Goal: Transaction & Acquisition: Purchase product/service

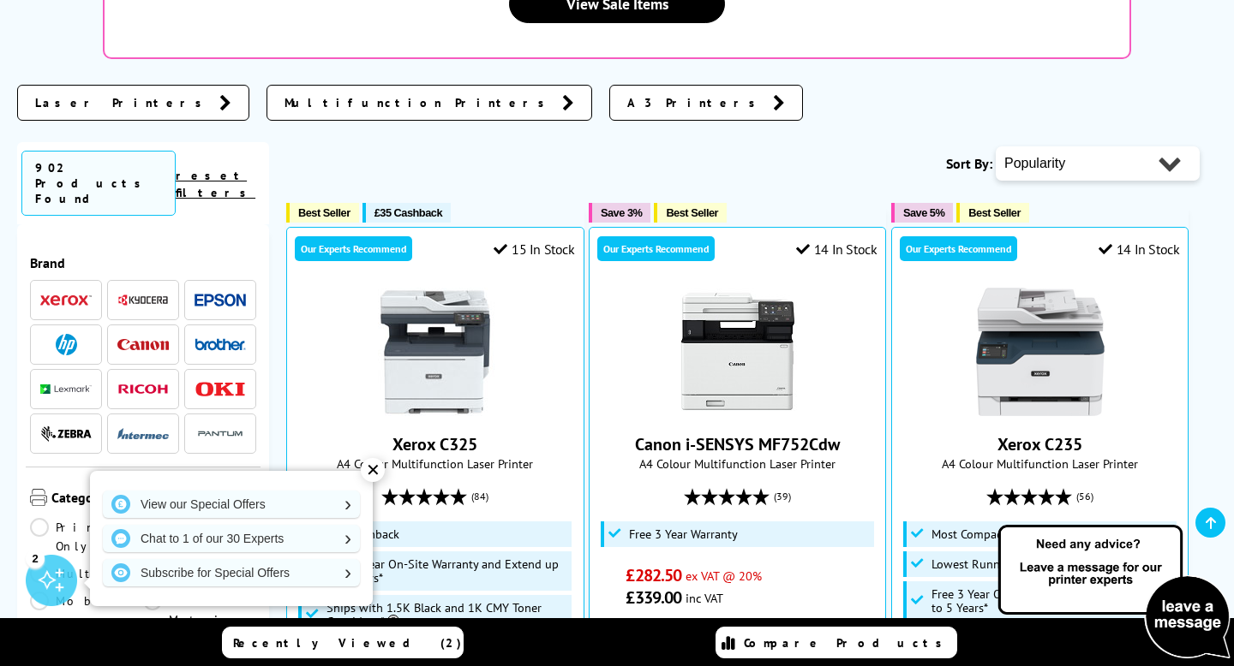
scroll to position [459, 0]
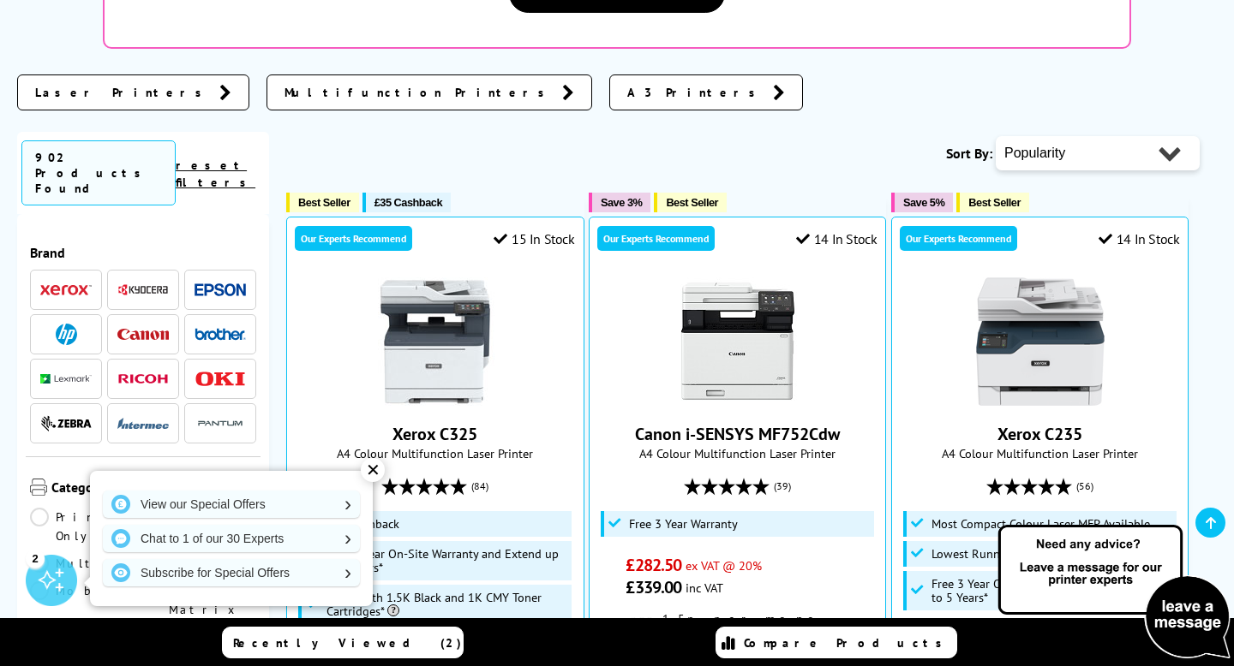
click at [288, 84] on span "Multifunction Printers" at bounding box center [418, 92] width 269 height 17
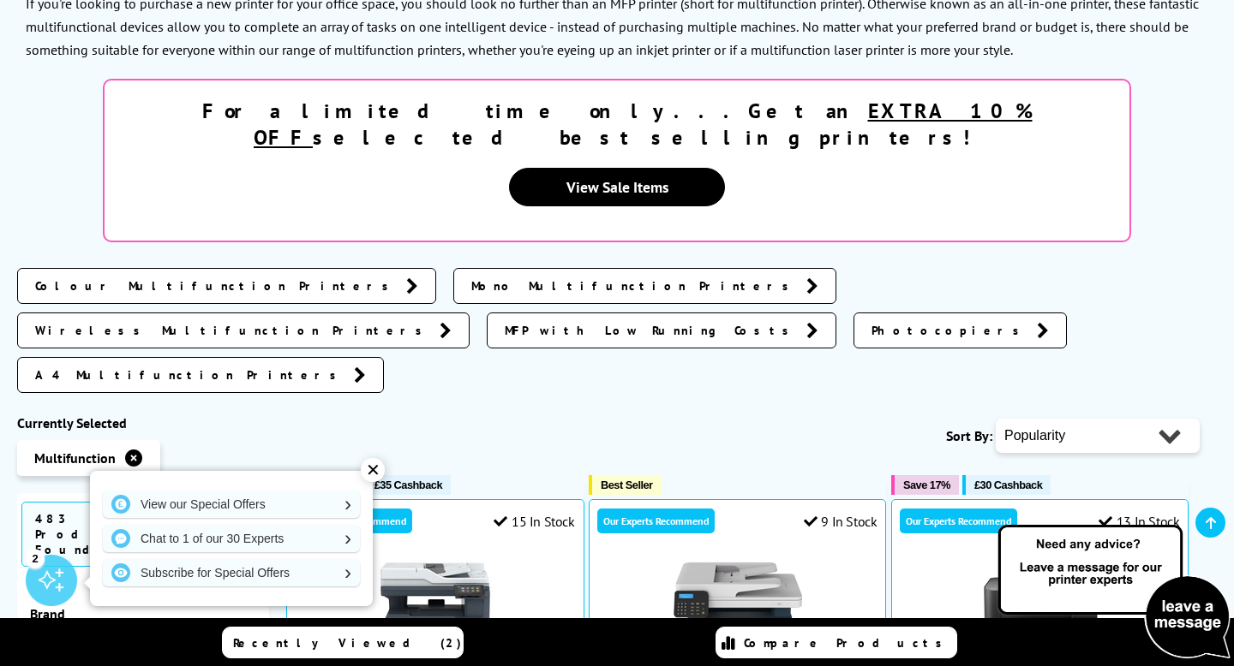
scroll to position [295, 0]
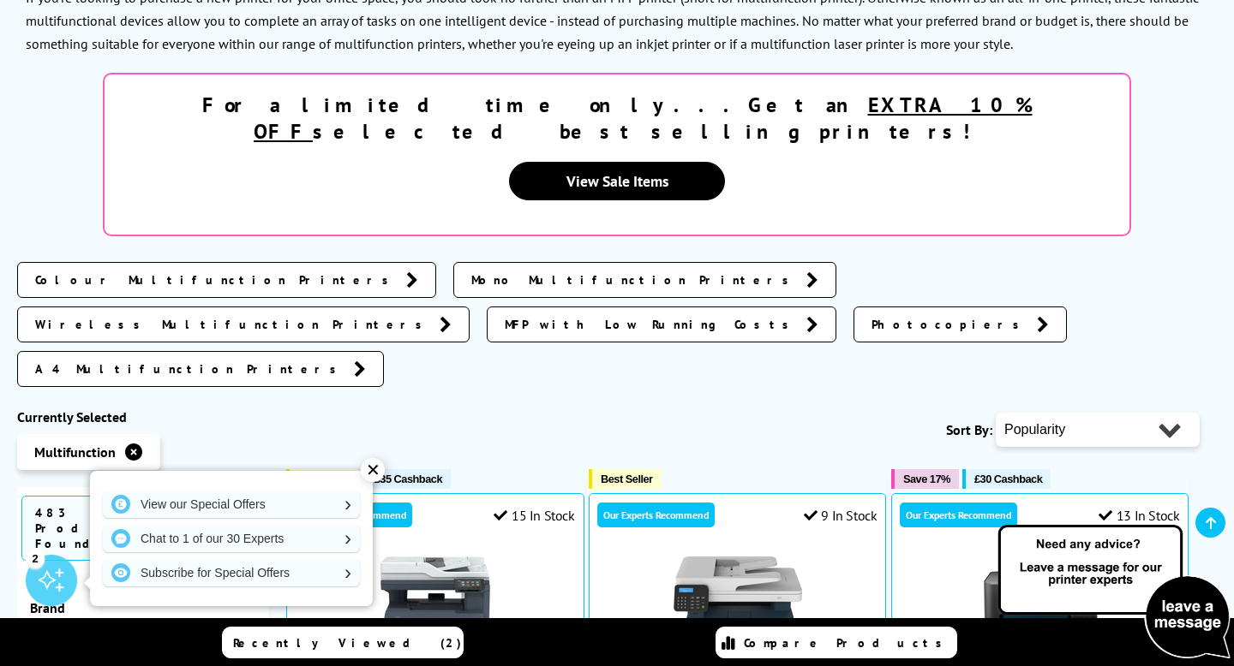
click at [379, 476] on div "✕" at bounding box center [373, 470] width 24 height 24
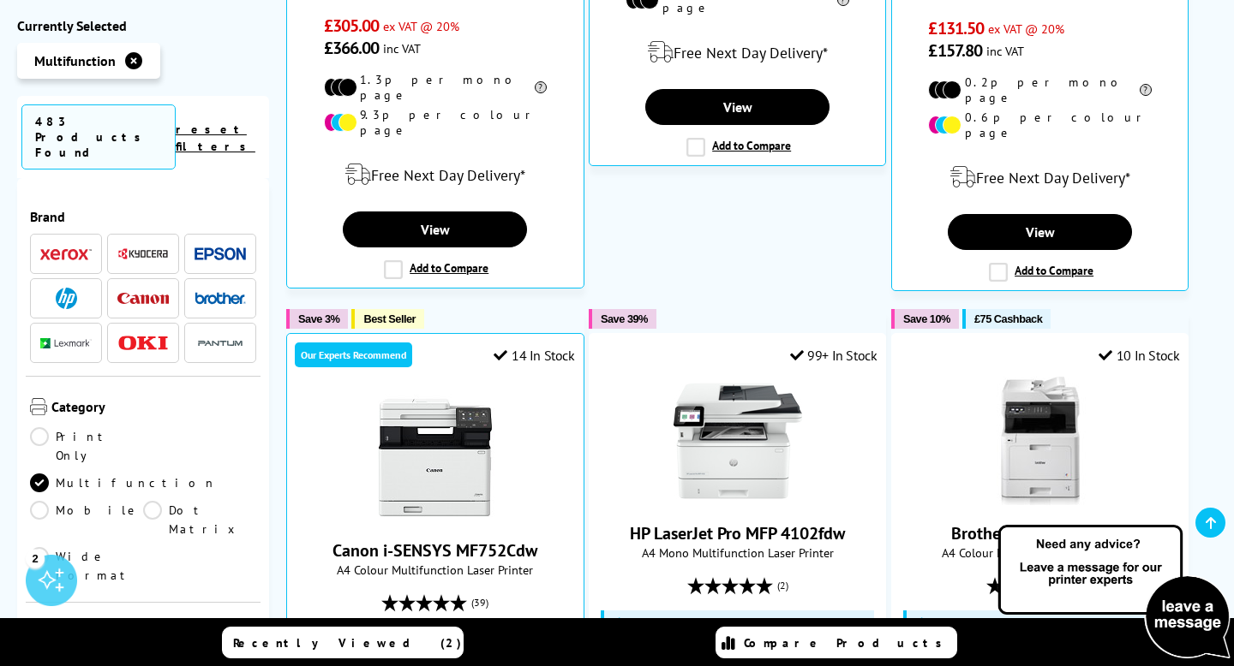
scroll to position [1185, 0]
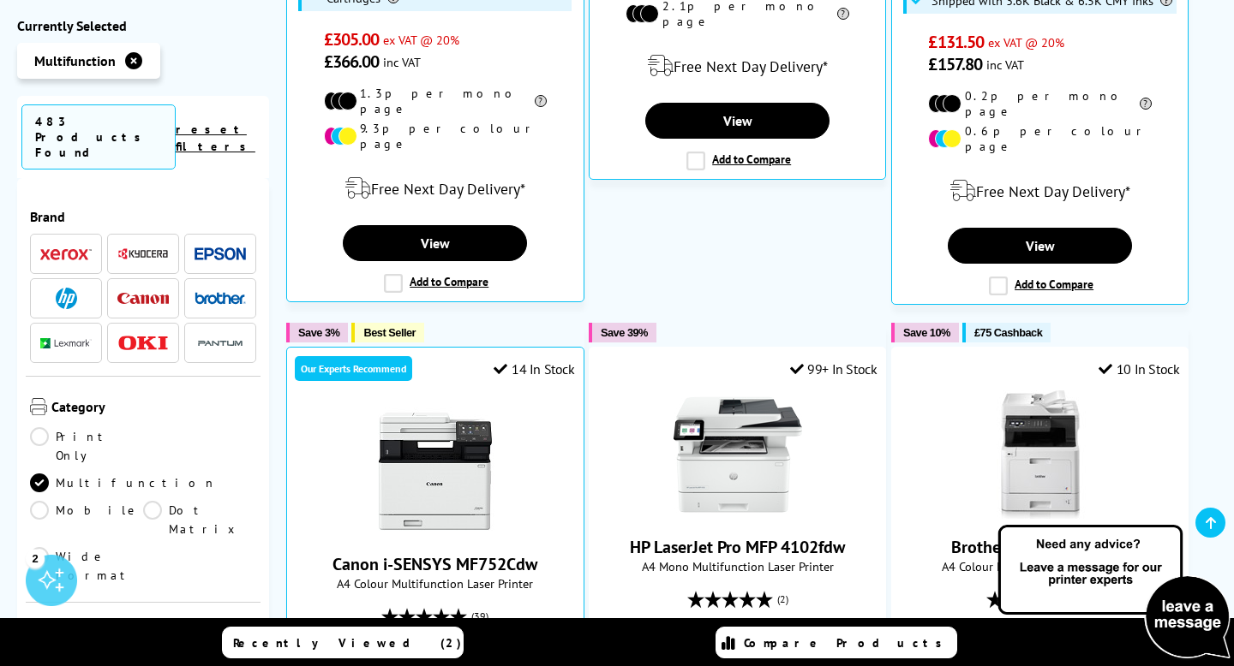
click at [73, 288] on img at bounding box center [66, 298] width 21 height 21
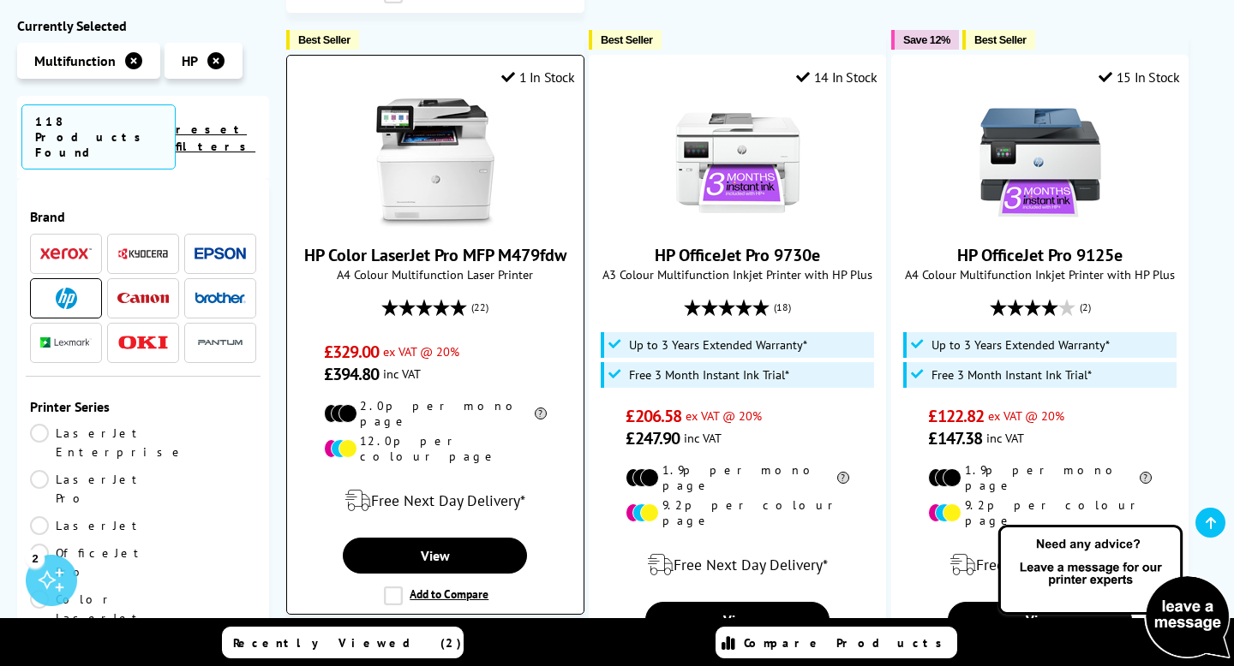
scroll to position [1263, 0]
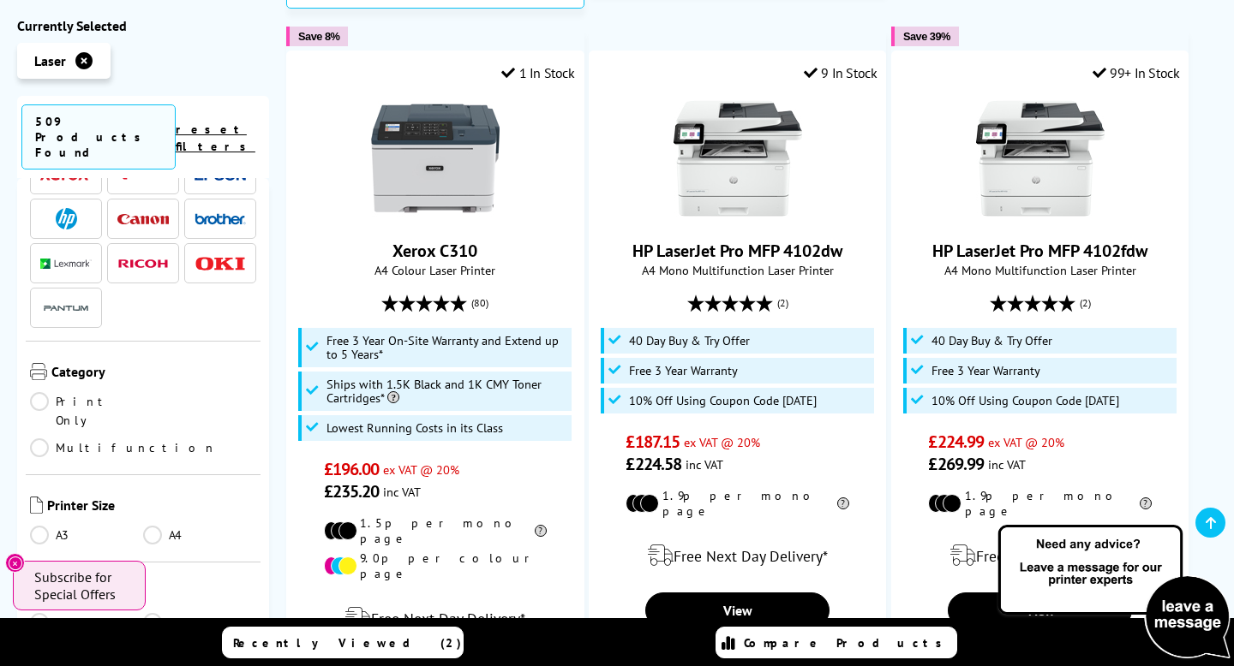
scroll to position [2073, 0]
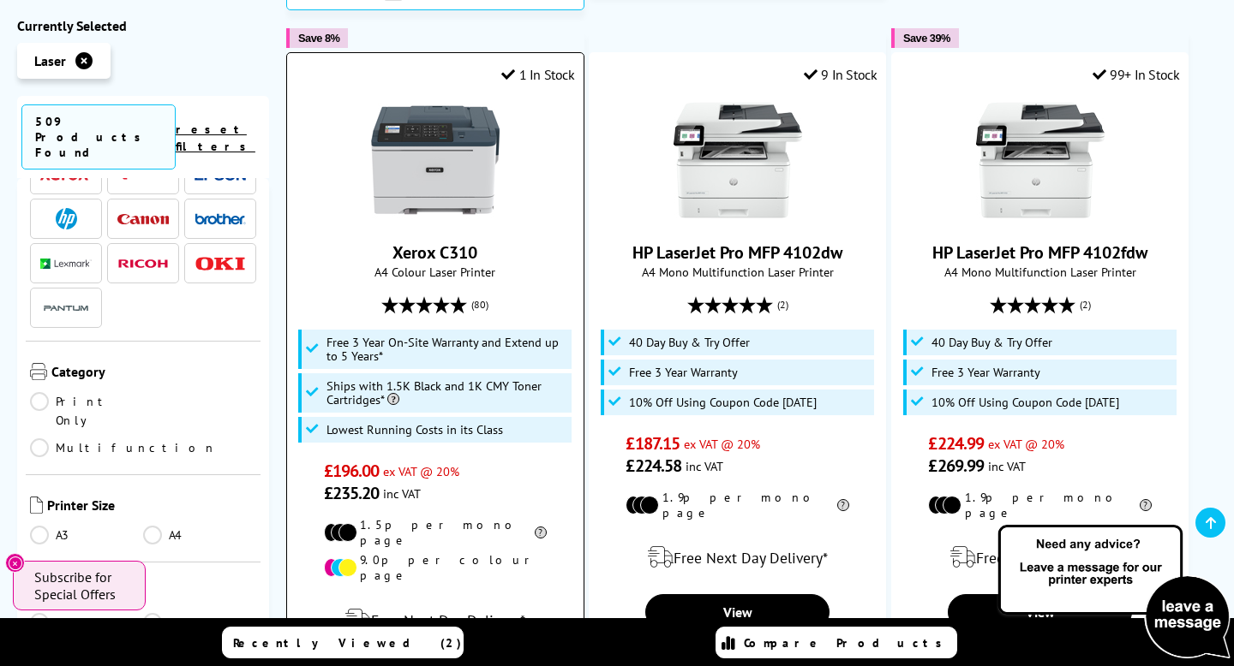
click at [424, 119] on img at bounding box center [435, 160] width 128 height 128
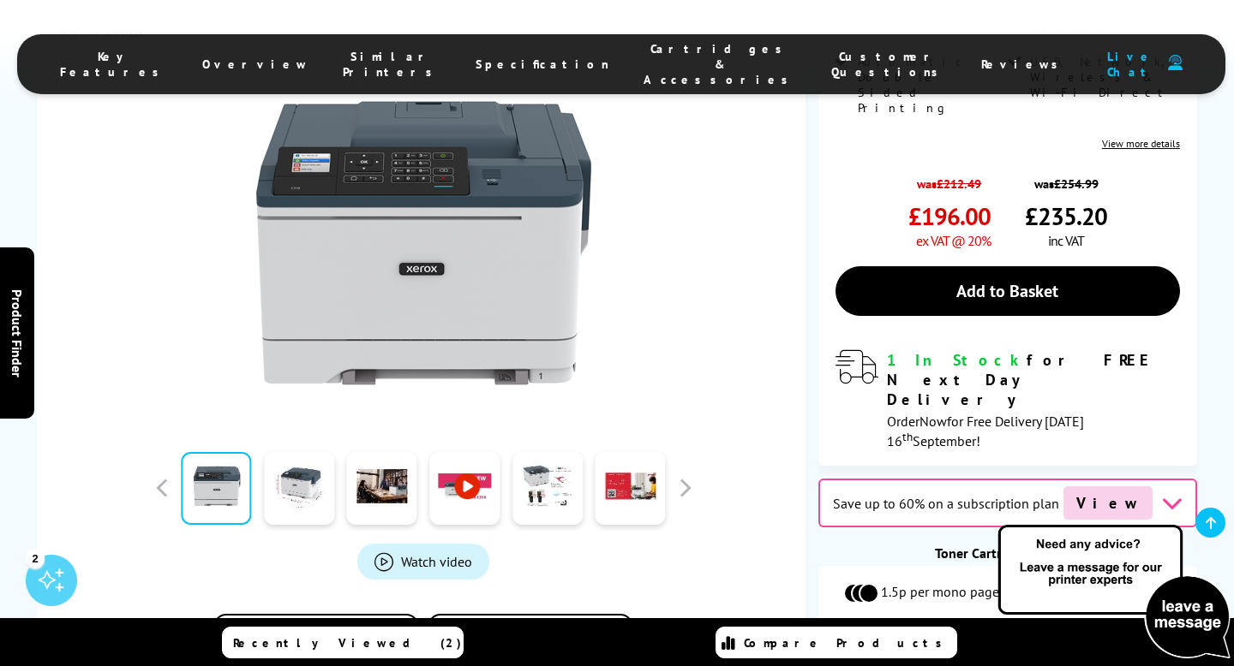
scroll to position [770, 0]
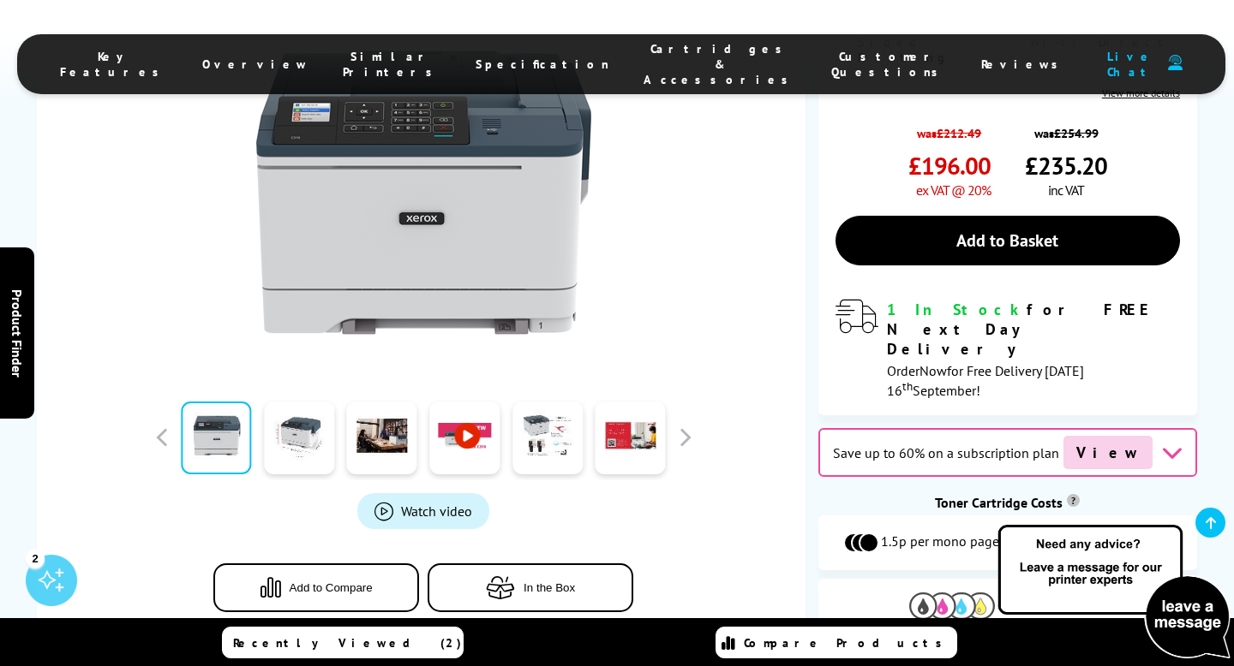
click at [1034, 599] on span "View Cartridges" at bounding box center [1055, 606] width 104 height 15
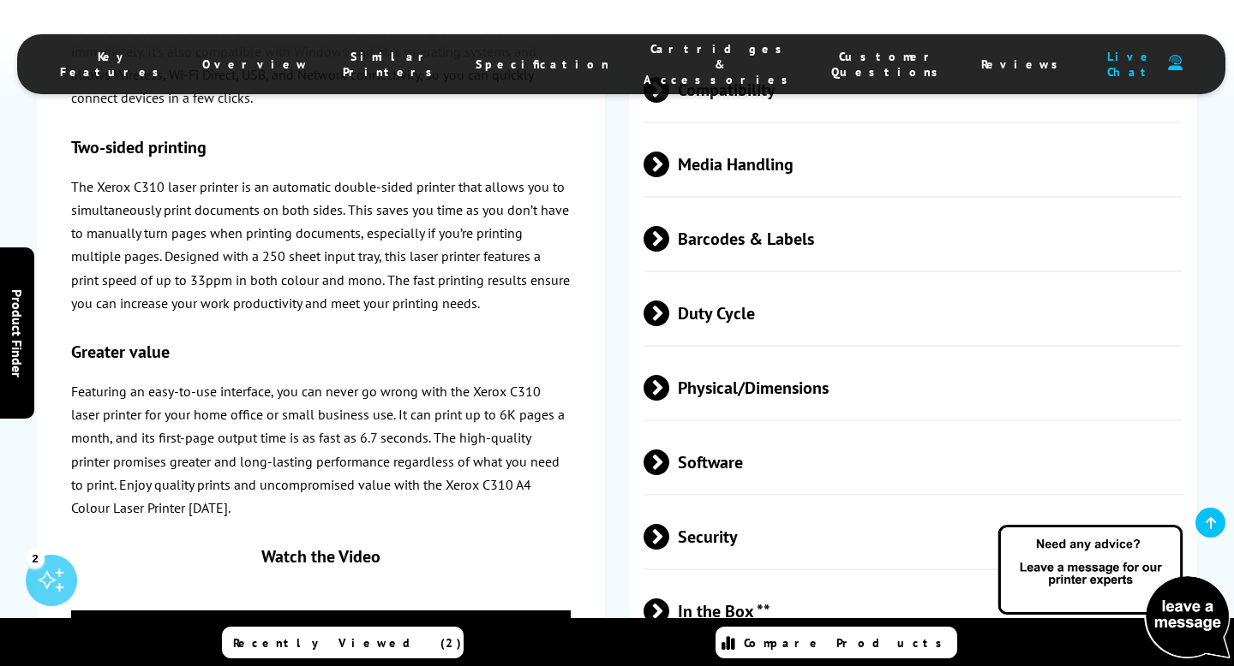
scroll to position [4870, 0]
